Goal: Information Seeking & Learning: Learn about a topic

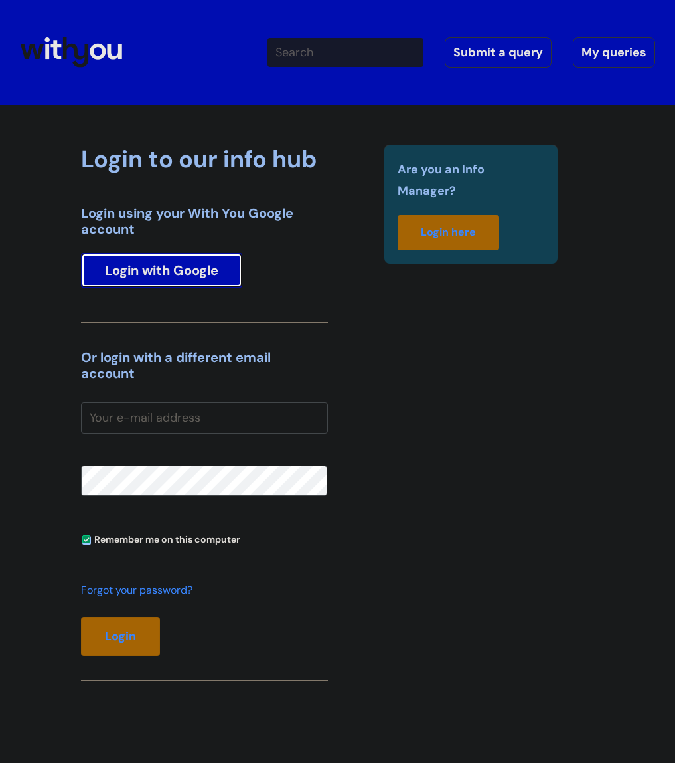
click at [184, 270] on link "Login with Google" at bounding box center [161, 270] width 161 height 35
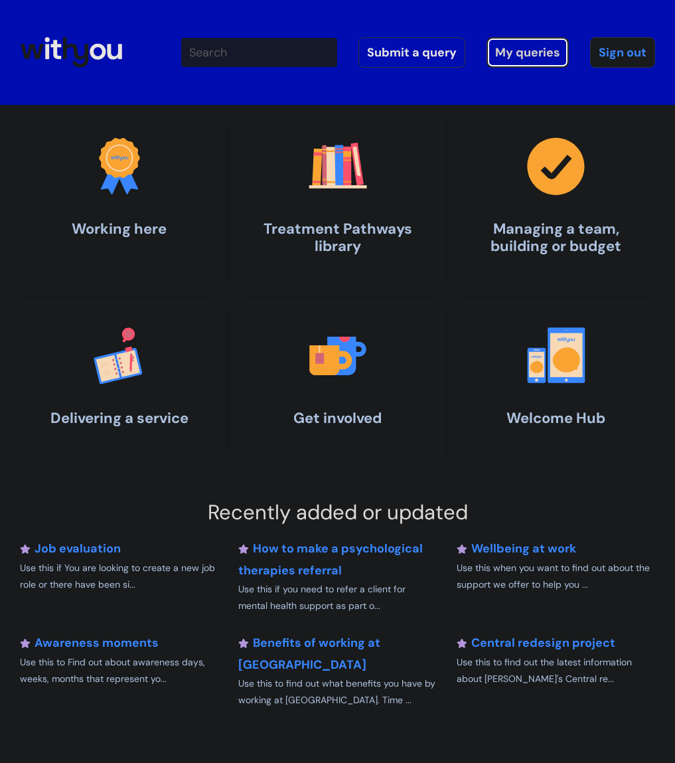
click at [505, 55] on link "My queries" at bounding box center [528, 52] width 82 height 31
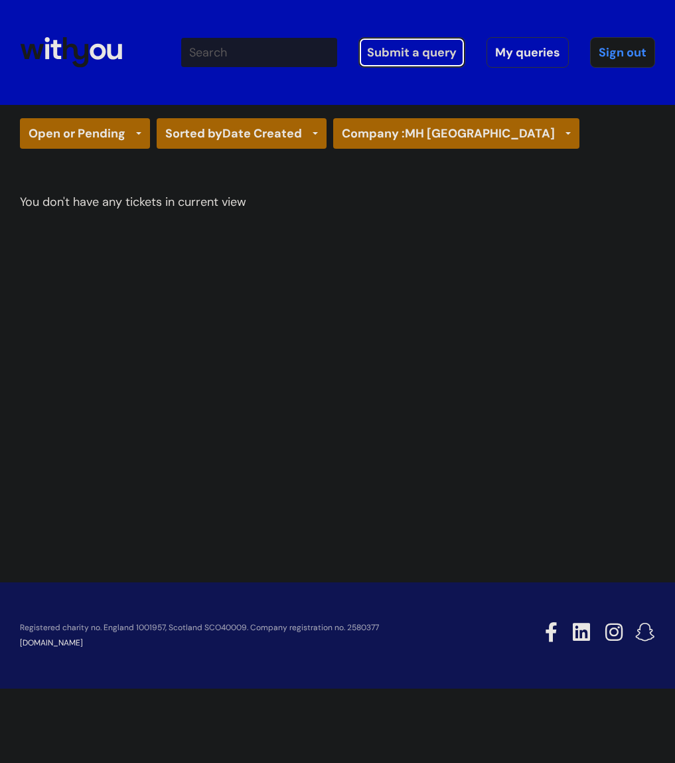
click at [418, 58] on link "Submit a query" at bounding box center [412, 52] width 107 height 31
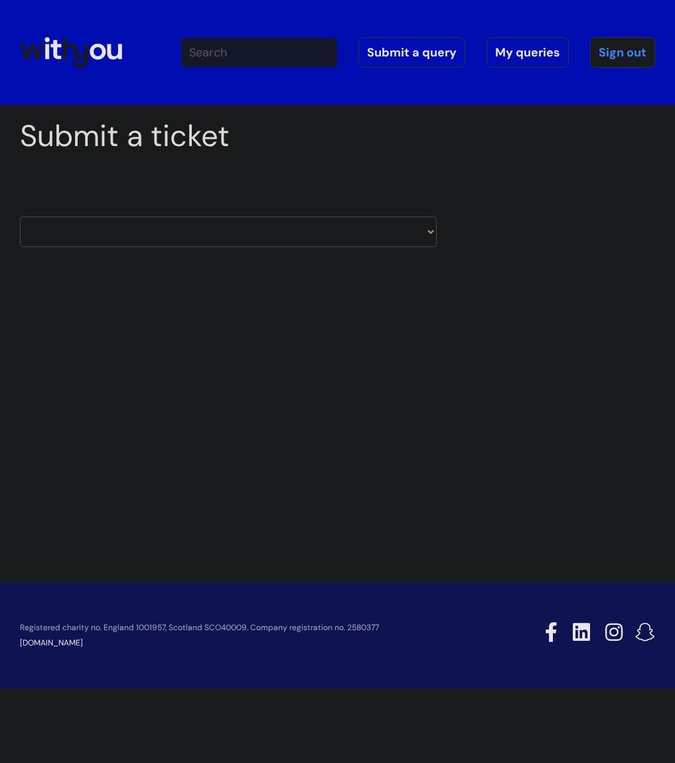
click at [86, 58] on icon at bounding box center [76, 52] width 26 height 31
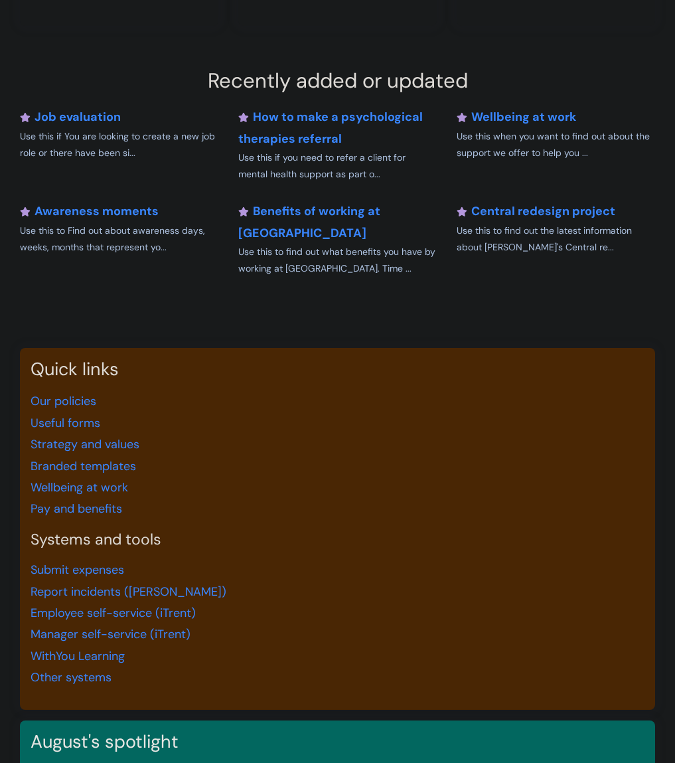
scroll to position [436, 0]
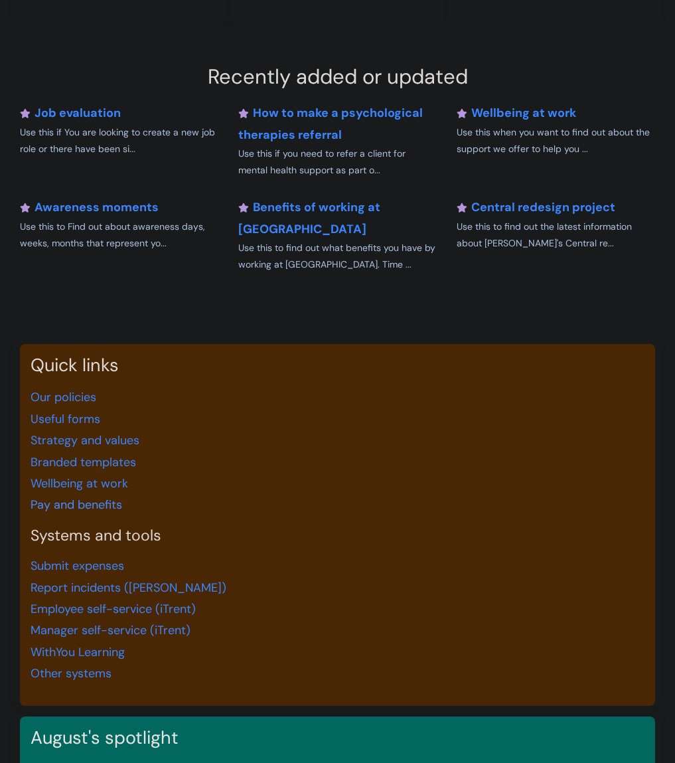
click at [74, 497] on link "Pay and benefits" at bounding box center [77, 505] width 92 height 16
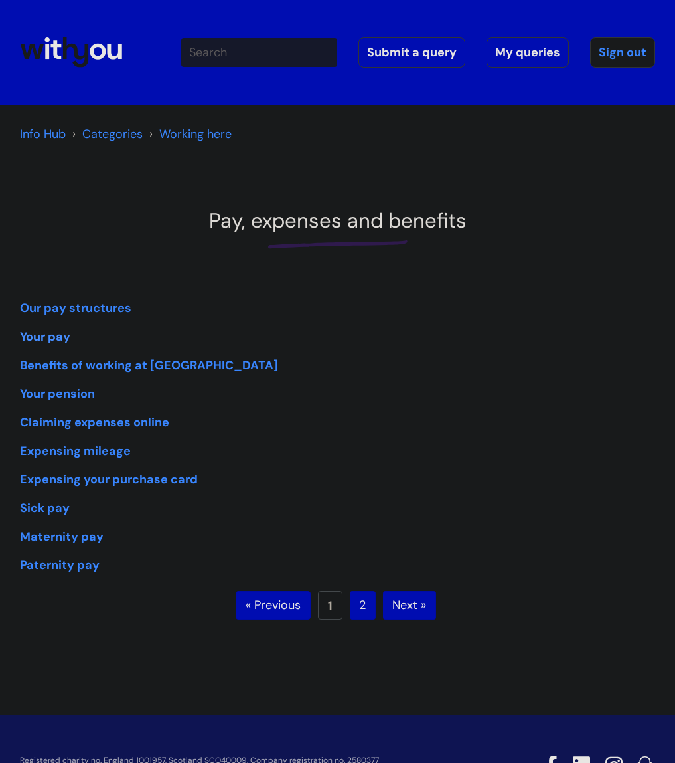
click at [62, 339] on link "Your pay" at bounding box center [45, 337] width 50 height 16
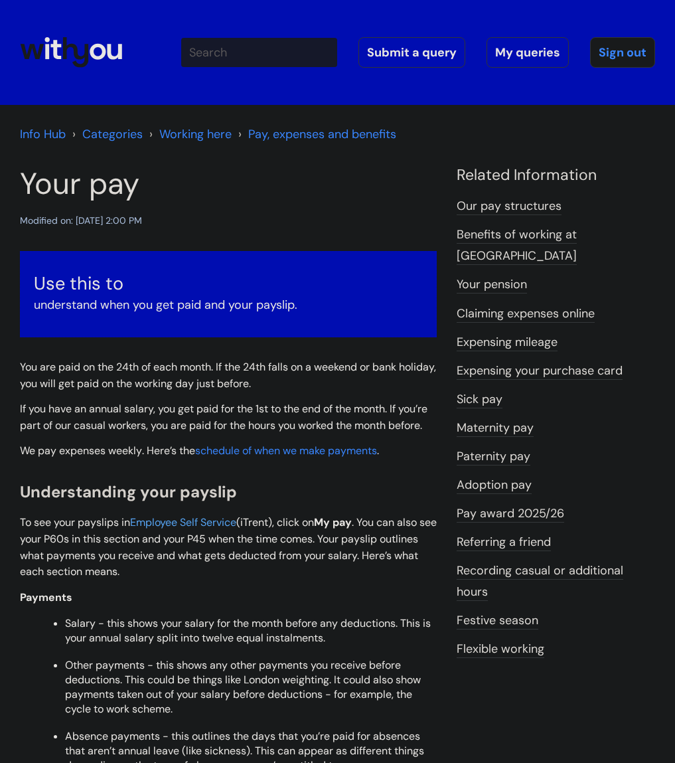
click at [204, 523] on span "Employee Self Service" at bounding box center [183, 522] width 106 height 14
